Goal: Ask a question

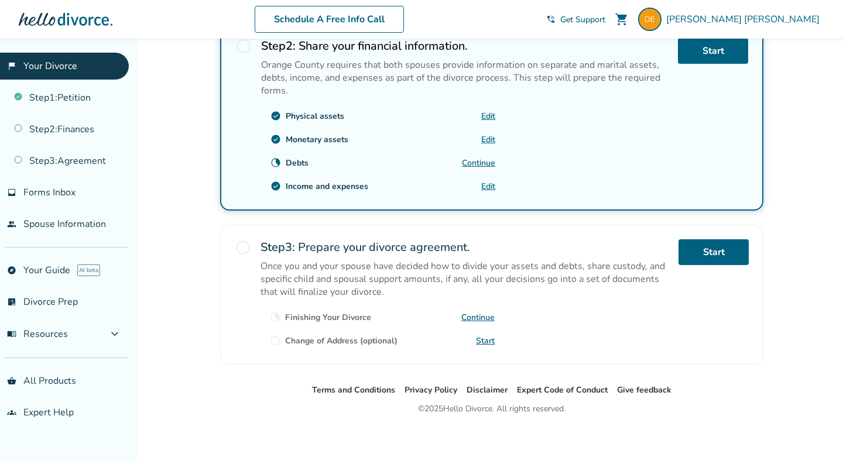
click at [480, 318] on link "Continue" at bounding box center [477, 317] width 33 height 11
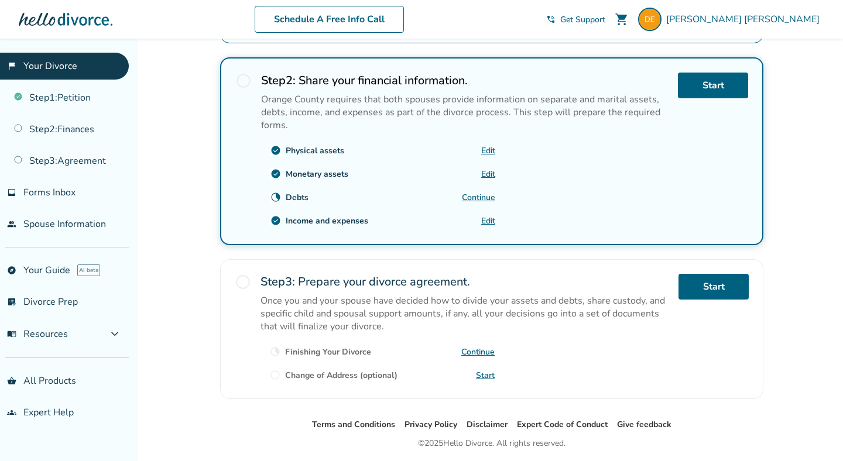
scroll to position [349, 0]
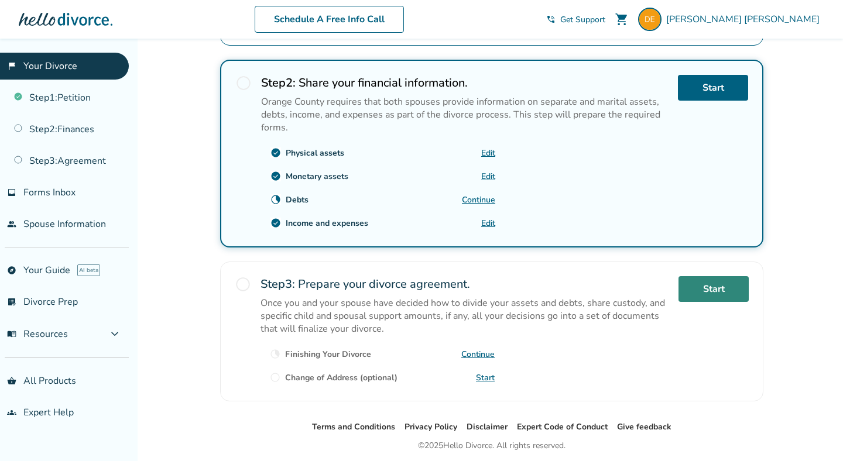
click at [713, 294] on link "Start" at bounding box center [713, 289] width 70 height 26
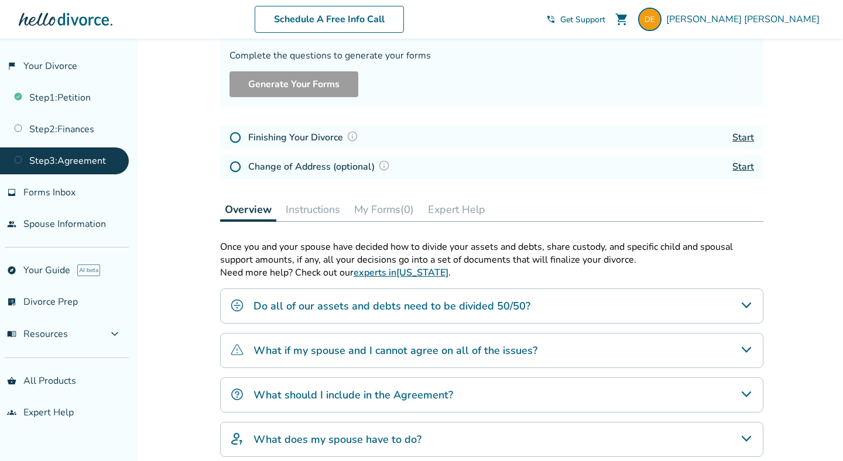
scroll to position [101, 0]
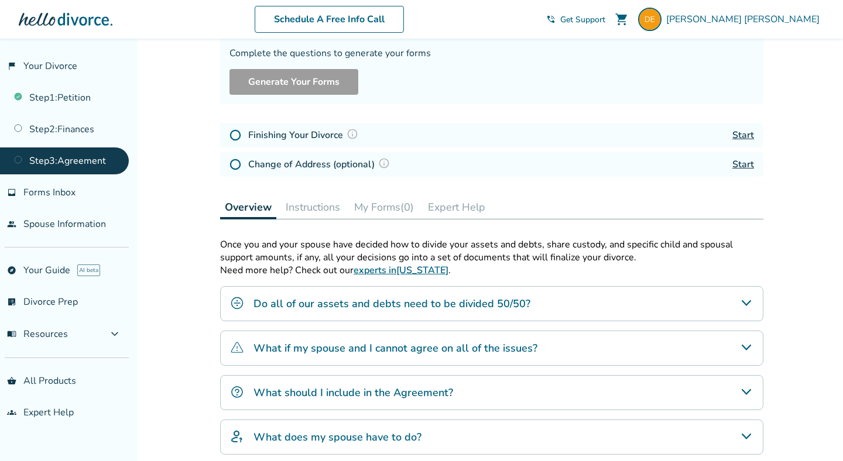
click at [331, 207] on button "Instructions" at bounding box center [313, 206] width 64 height 23
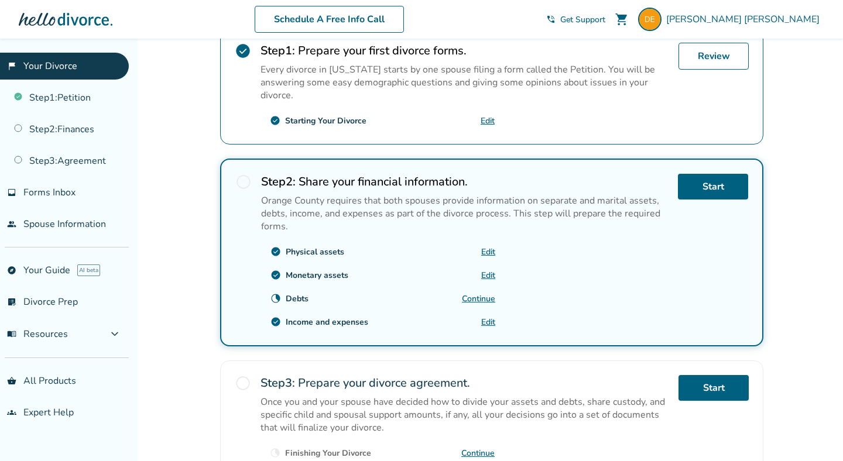
scroll to position [252, 0]
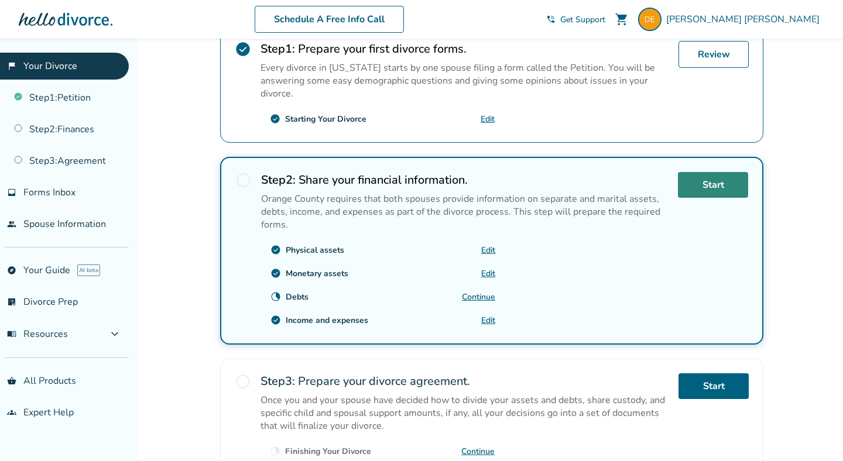
click at [705, 180] on link "Start" at bounding box center [713, 185] width 70 height 26
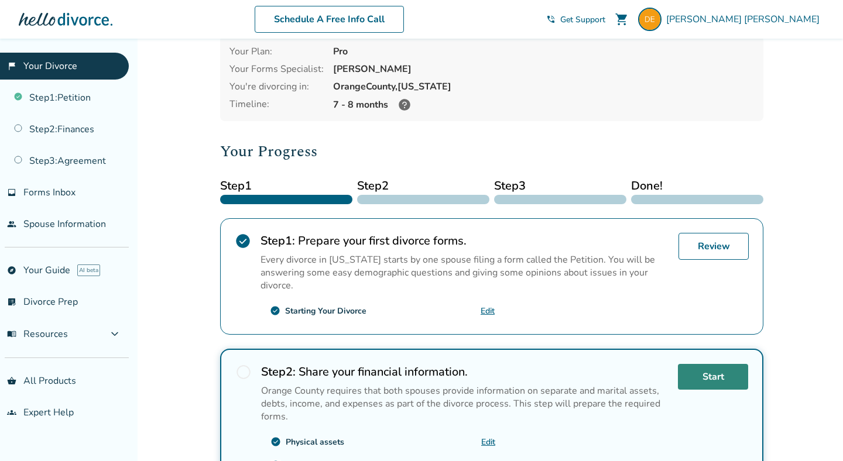
scroll to position [0, 0]
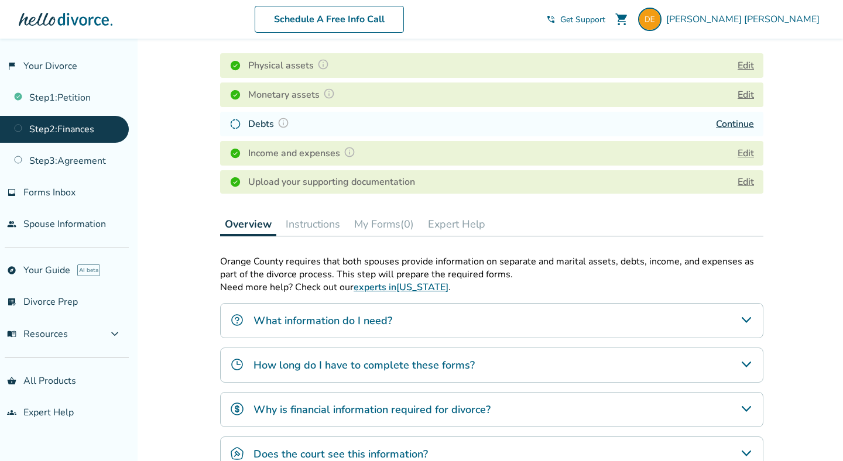
scroll to position [171, 0]
click at [731, 122] on link "Continue" at bounding box center [735, 123] width 38 height 13
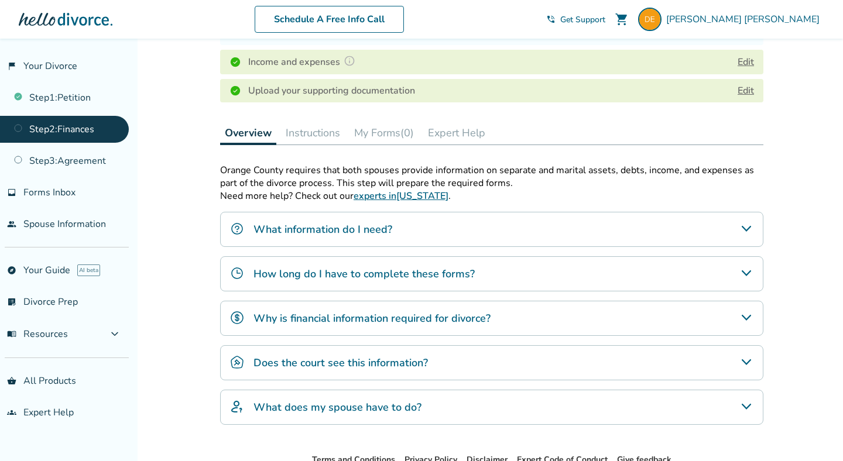
scroll to position [0, 0]
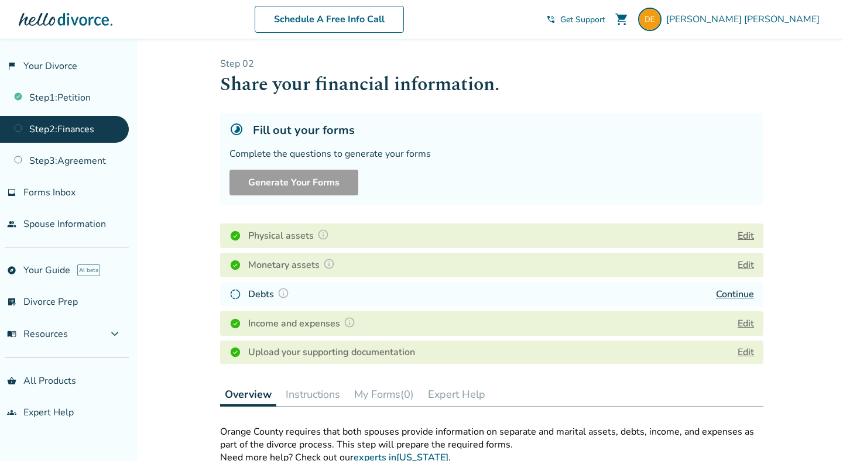
click at [638, 13] on div "Danielle Encinas shopping_cart phone_in_talk Get Support menu" at bounding box center [685, 19] width 278 height 23
click at [605, 17] on span "Get Support" at bounding box center [582, 19] width 45 height 11
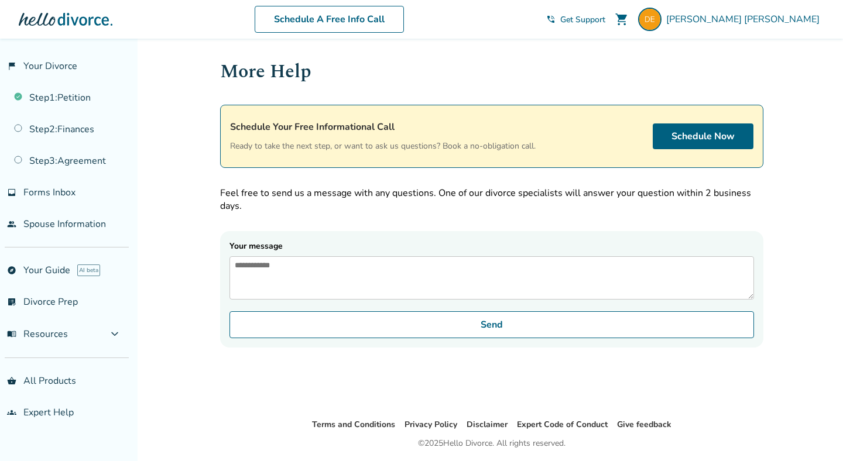
click at [647, 283] on textarea "Your message" at bounding box center [491, 277] width 524 height 43
click at [299, 268] on textarea "**********" at bounding box center [491, 277] width 524 height 43
type textarea "**********"
